Goal: Information Seeking & Learning: Learn about a topic

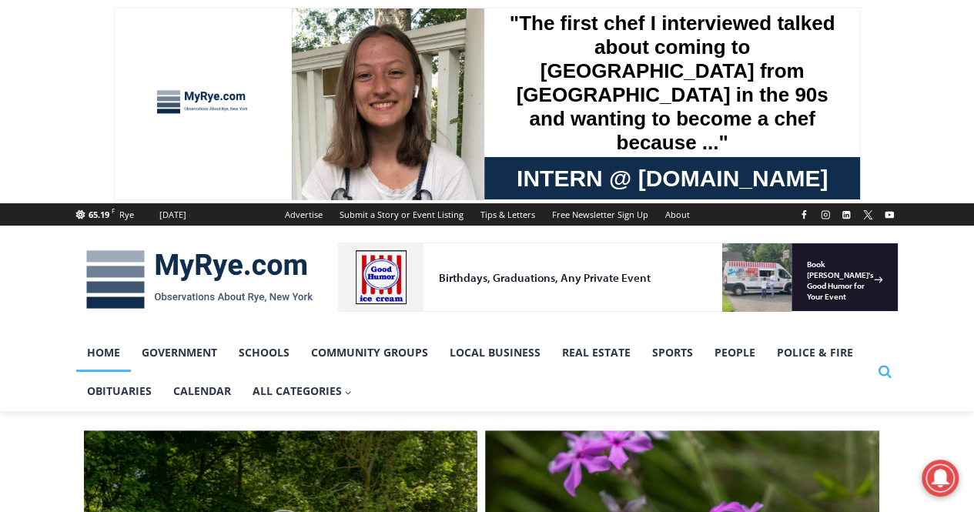
click at [882, 373] on icon "Search" at bounding box center [885, 371] width 14 height 14
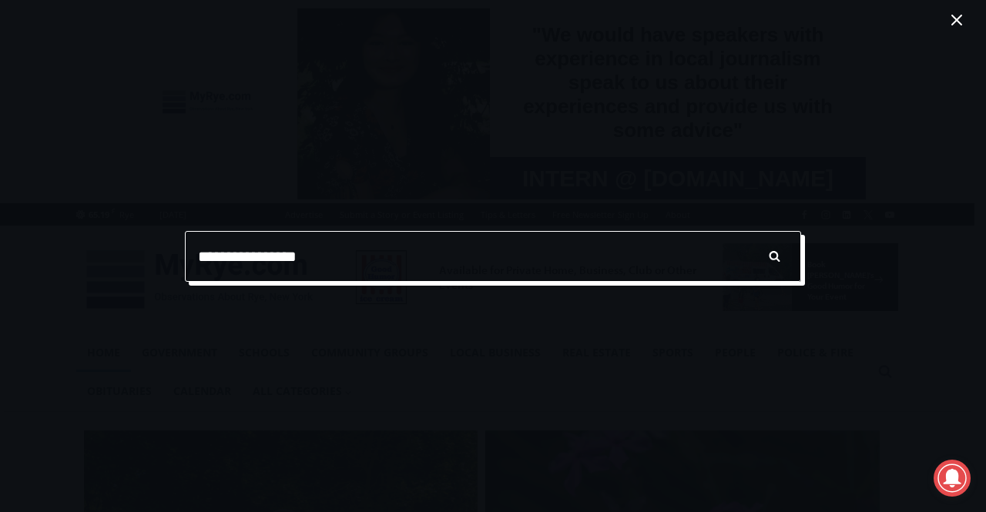
type input "**********"
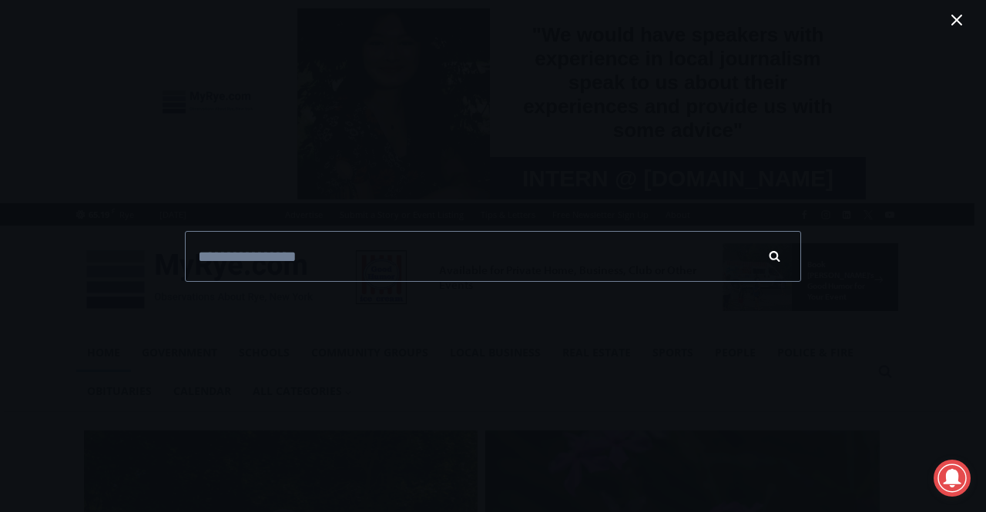
click at [782, 263] on input "******" at bounding box center [774, 256] width 54 height 51
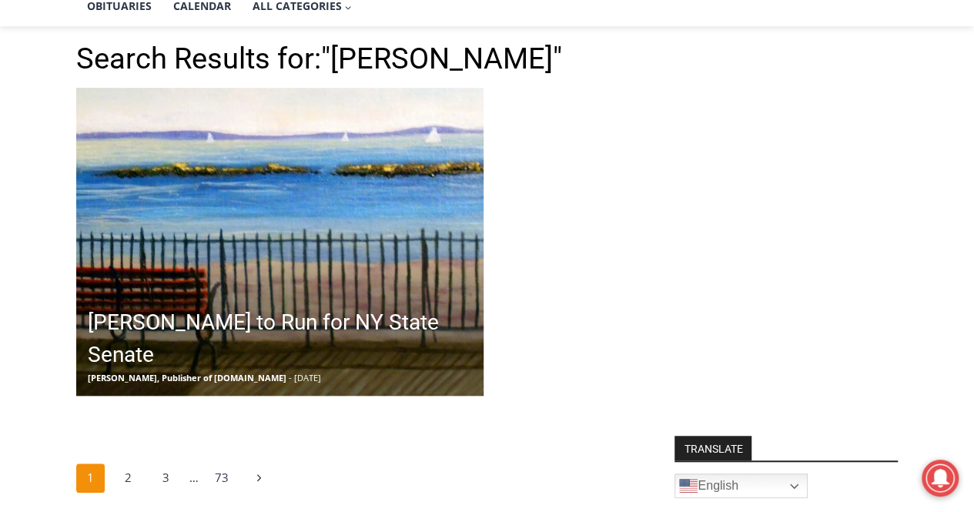
scroll to position [770, 0]
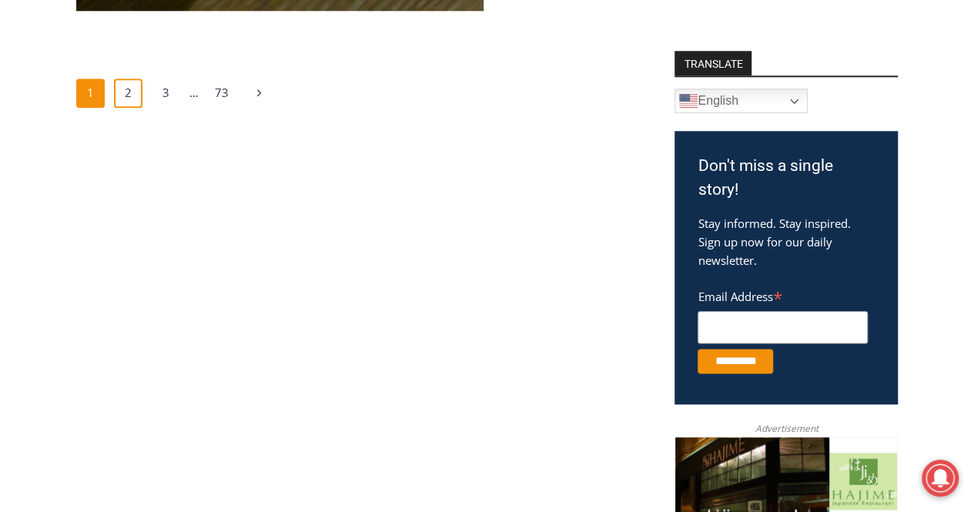
click at [129, 97] on link "2" at bounding box center [128, 93] width 29 height 29
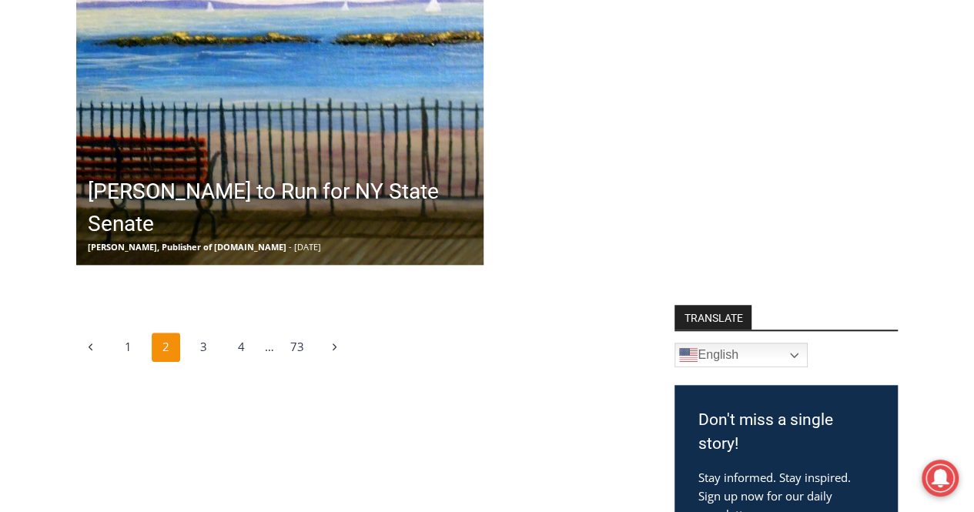
scroll to position [616, 0]
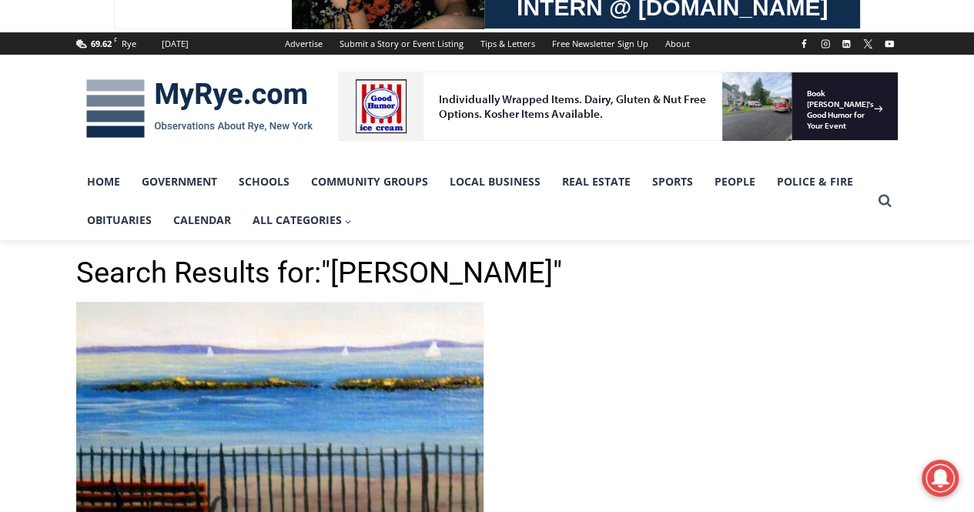
scroll to position [77, 0]
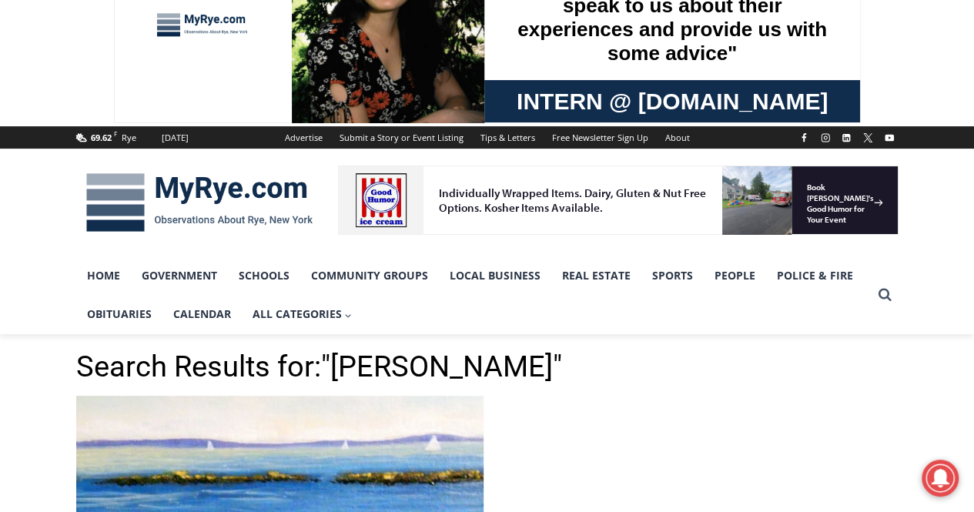
click at [200, 32] on div at bounding box center [203, 26] width 116 height 129
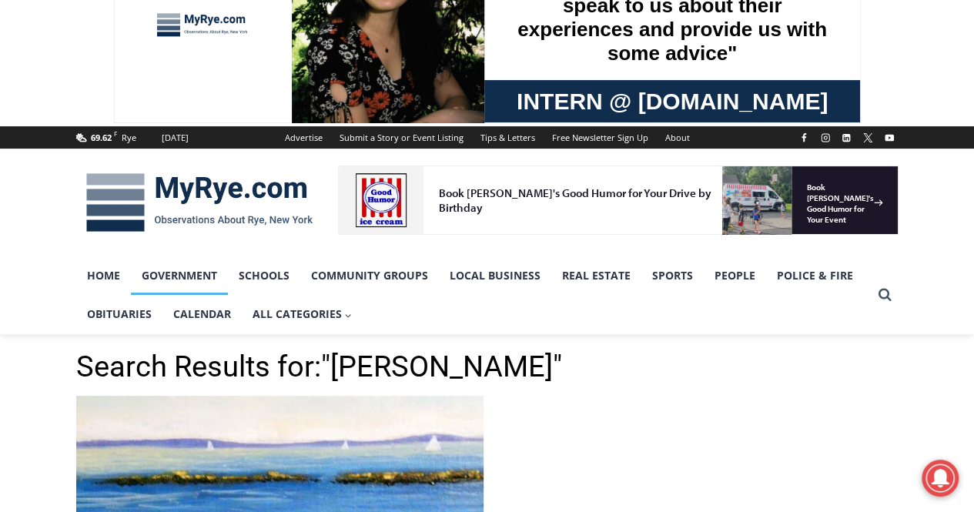
click at [199, 276] on link "Government" at bounding box center [179, 275] width 97 height 39
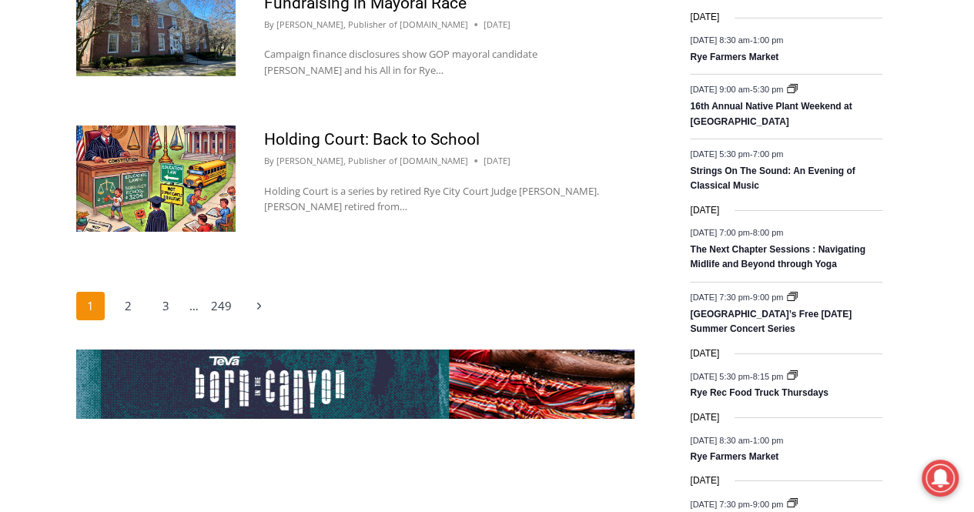
scroll to position [2667, 0]
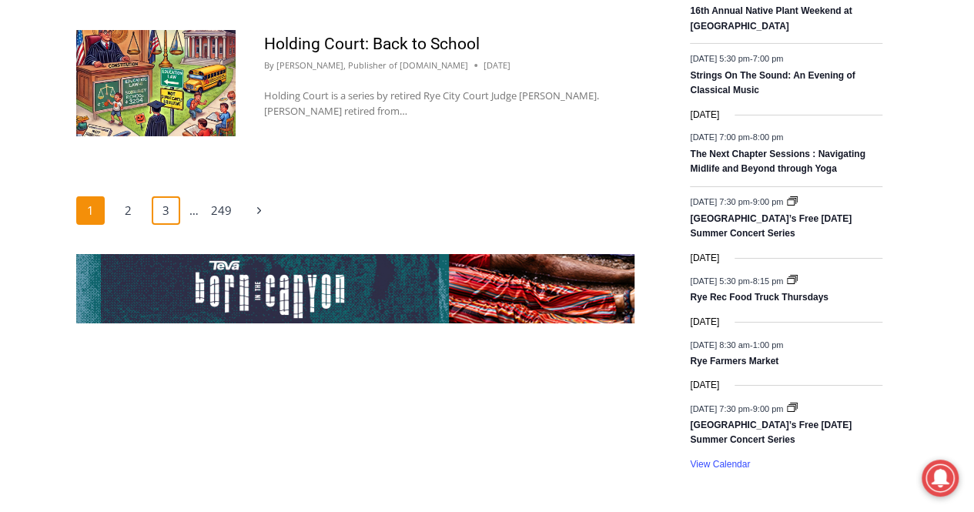
click at [158, 210] on link "3" at bounding box center [166, 210] width 29 height 29
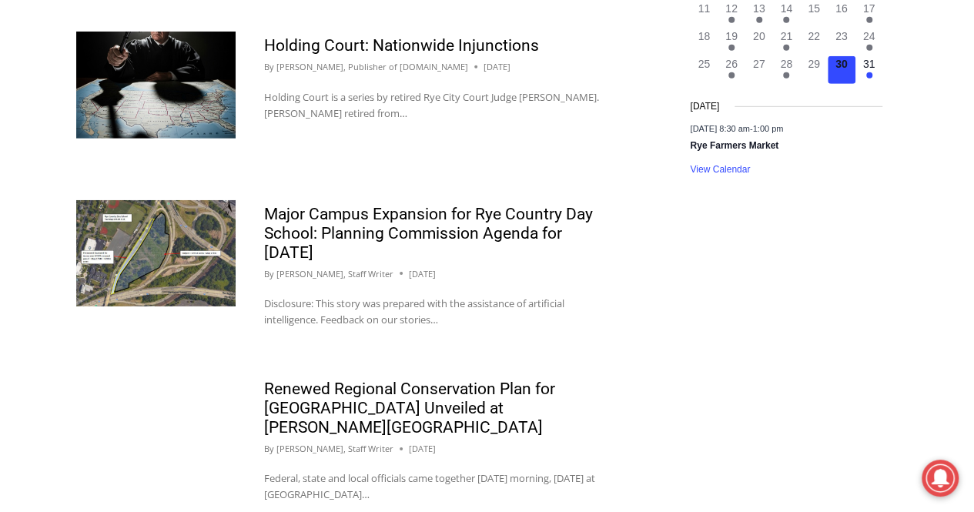
scroll to position [2587, 0]
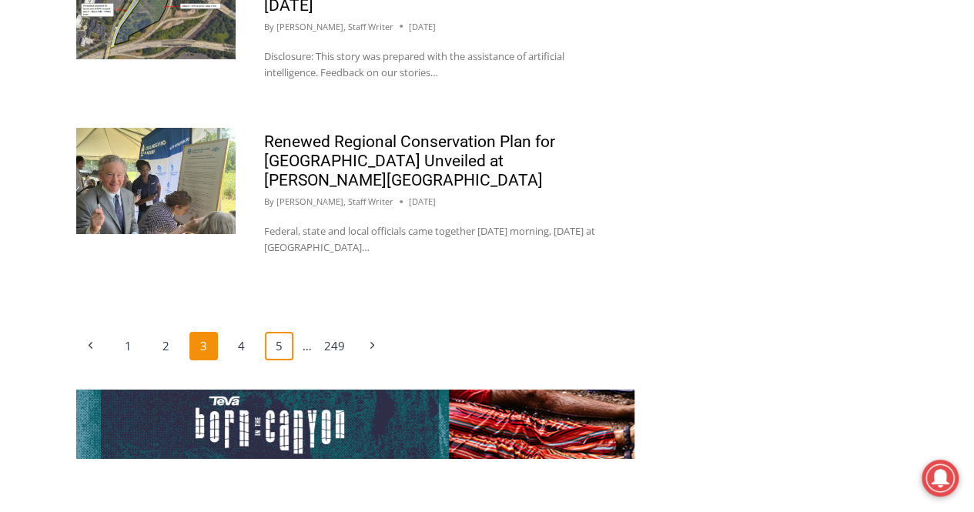
click at [281, 332] on link "5" at bounding box center [279, 346] width 29 height 29
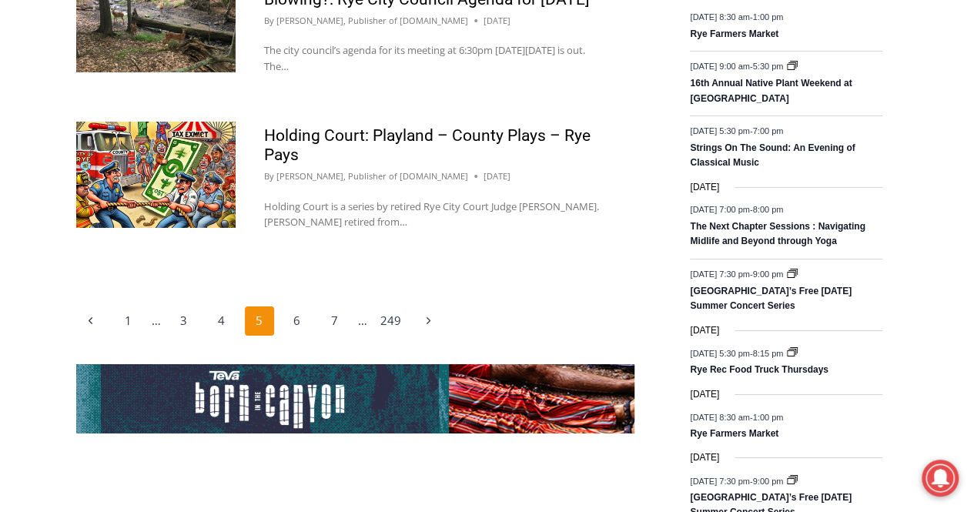
scroll to position [2618, 0]
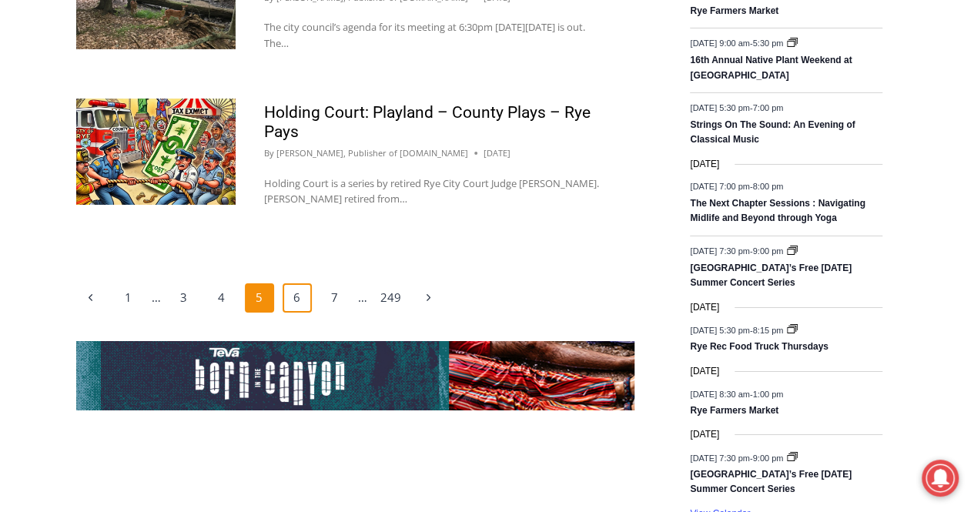
click at [301, 313] on link "6" at bounding box center [297, 297] width 29 height 29
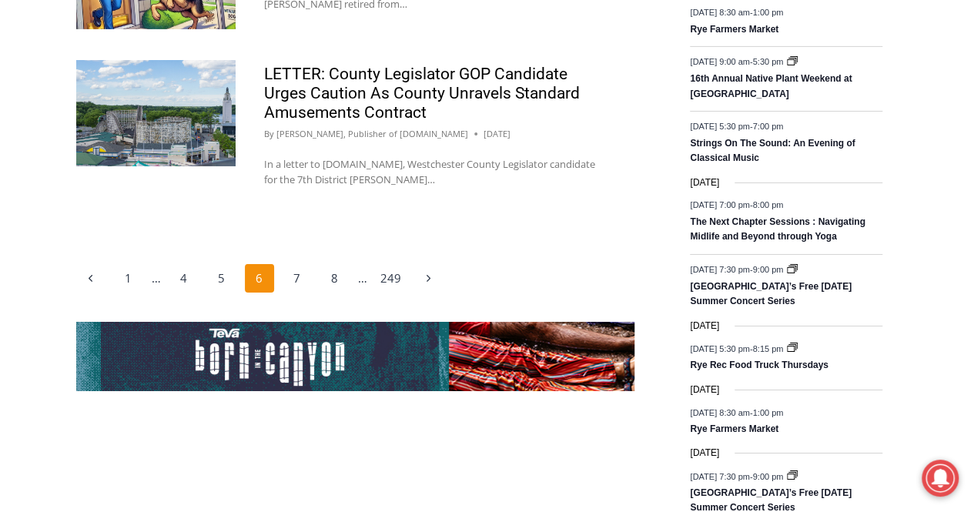
scroll to position [2618, 0]
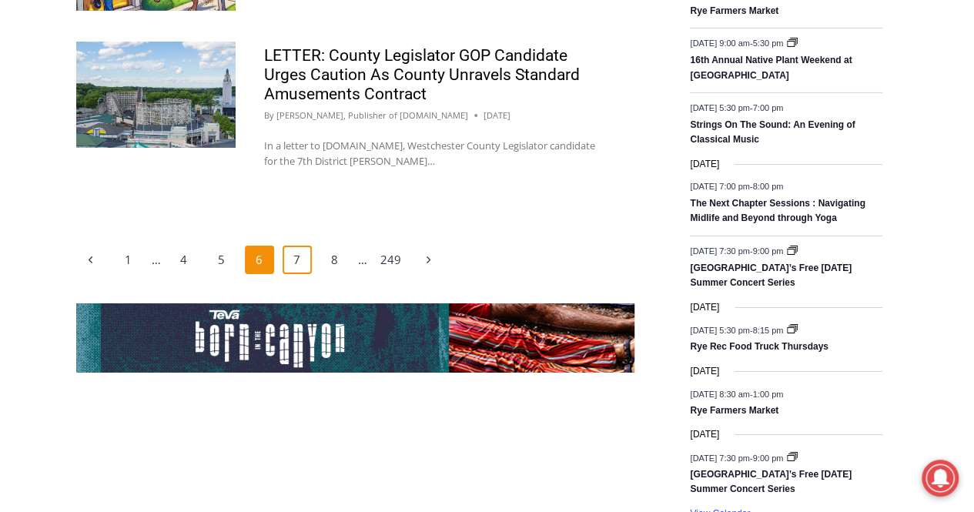
click at [299, 258] on link "7" at bounding box center [297, 260] width 29 height 29
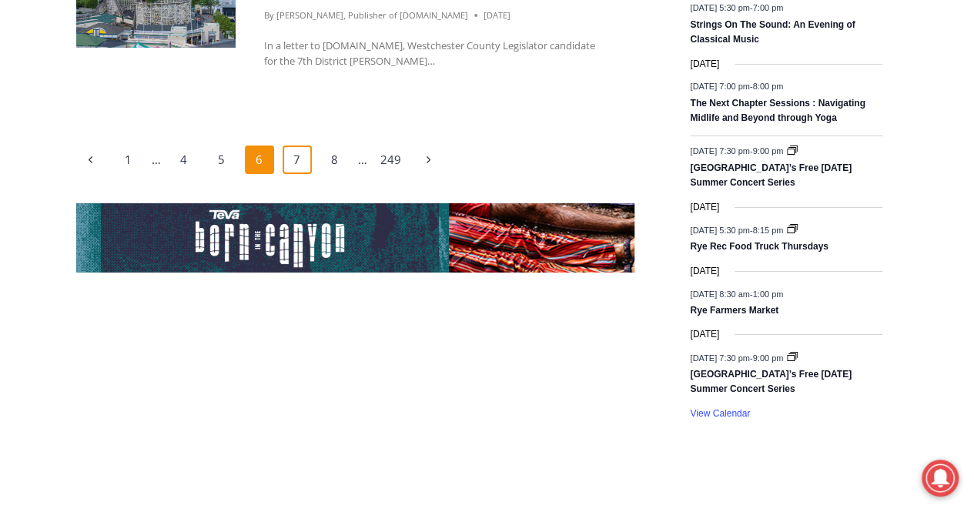
scroll to position [2835, 0]
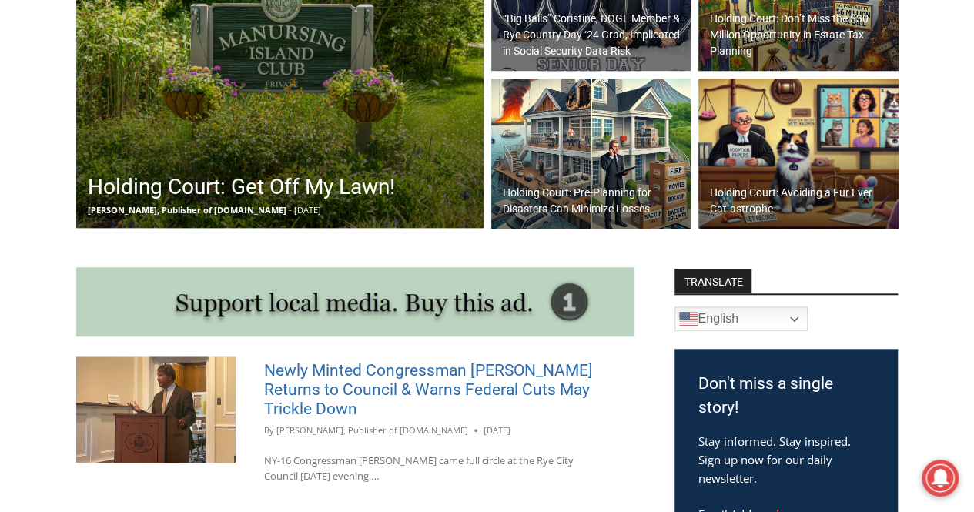
click at [430, 397] on link "Newly Minted Congressman [PERSON_NAME] Returns to Council & Warns Federal Cuts …" at bounding box center [428, 389] width 329 height 57
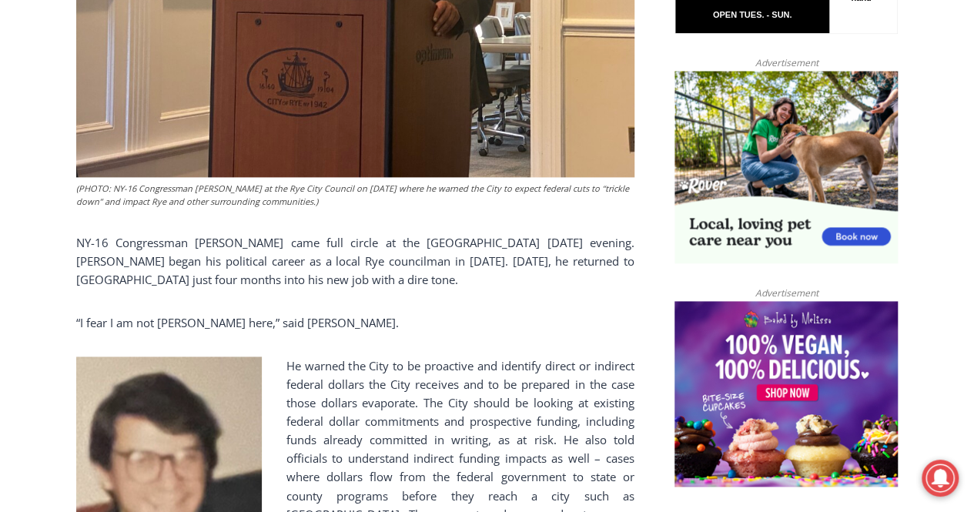
scroll to position [1047, 0]
